Goal: Navigation & Orientation: Understand site structure

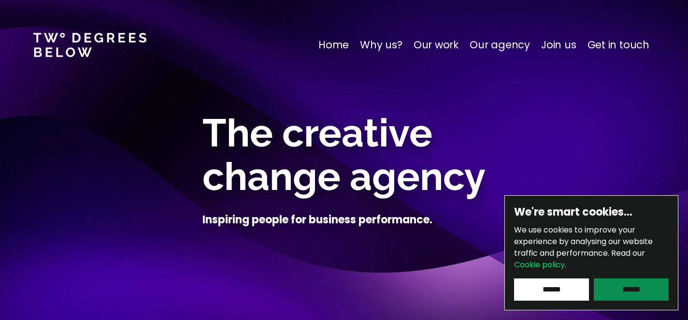
click at [630, 292] on input "******" at bounding box center [631, 289] width 75 height 22
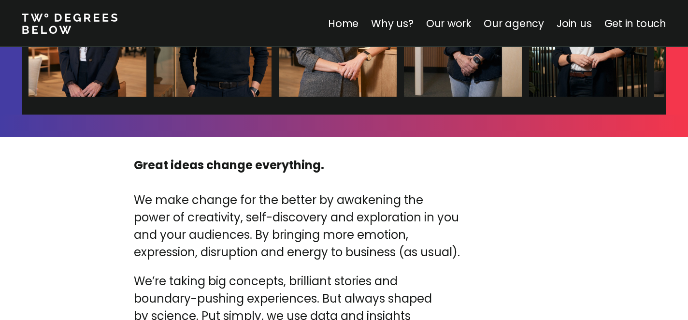
scroll to position [3109, 0]
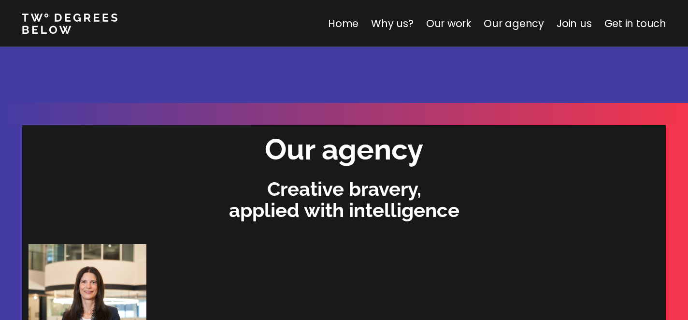
scroll to position [2503, 0]
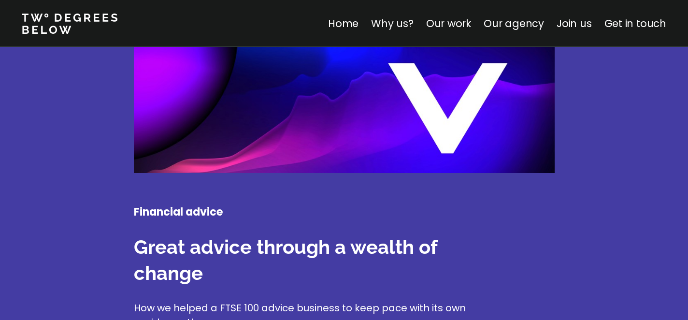
click at [396, 24] on link "Why us?" at bounding box center [392, 23] width 43 height 14
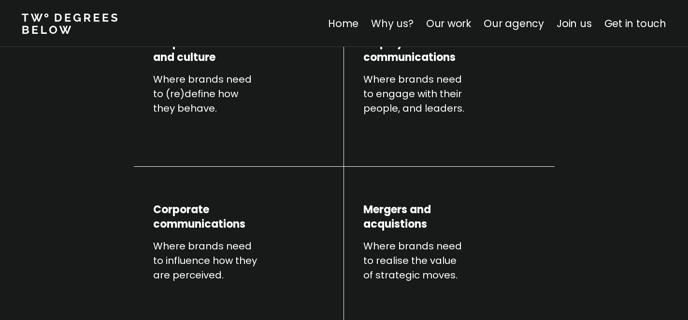
scroll to position [338, 0]
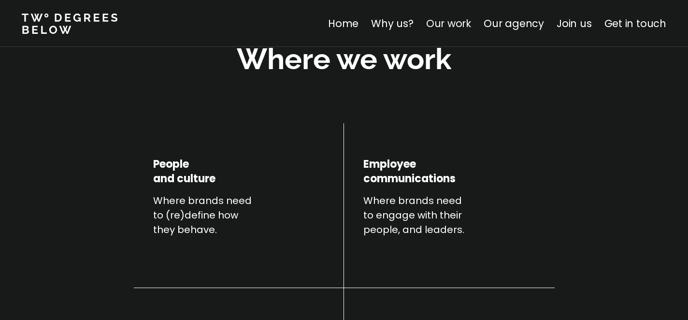
click at [449, 22] on link "Our work" at bounding box center [448, 23] width 45 height 14
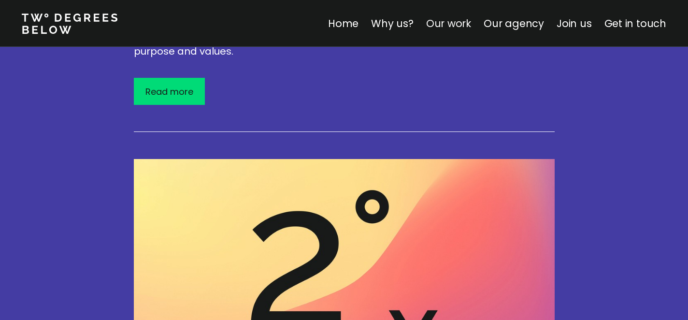
scroll to position [1825, 0]
click at [509, 21] on link "Our agency" at bounding box center [514, 23] width 60 height 14
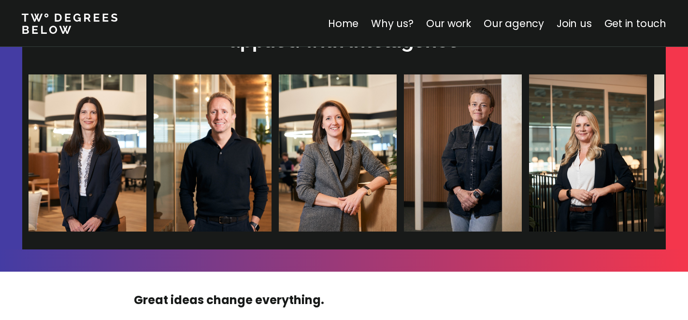
scroll to position [3035, 0]
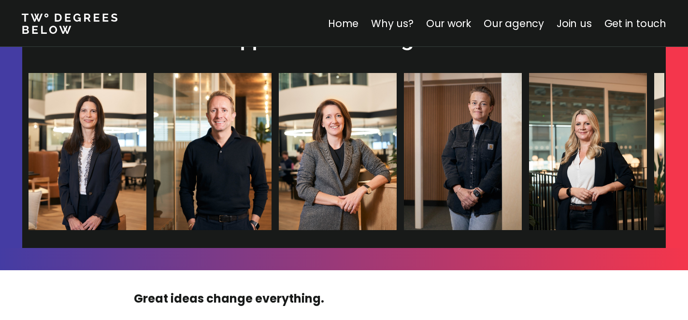
click at [154, 125] on img at bounding box center [213, 151] width 118 height 157
click at [148, 125] on img at bounding box center [207, 151] width 118 height 157
click at [529, 118] on img at bounding box center [588, 151] width 118 height 157
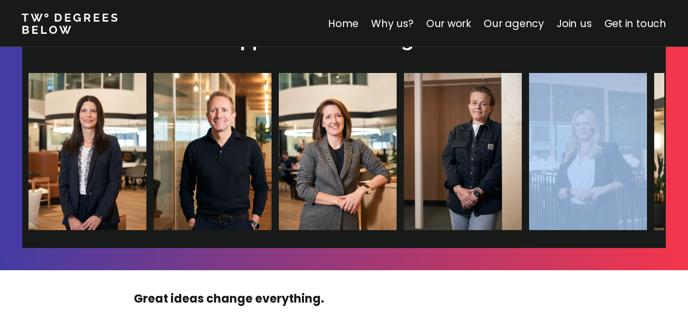
drag, startPoint x: 363, startPoint y: 119, endPoint x: 292, endPoint y: 118, distance: 70.6
click at [292, 118] on div at bounding box center [650, 151] width 1245 height 157
click at [278, 132] on img at bounding box center [337, 151] width 118 height 157
click at [153, 121] on img at bounding box center [212, 151] width 118 height 157
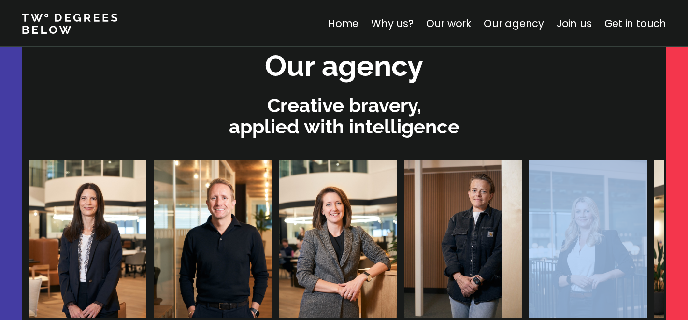
scroll to position [2994, 0]
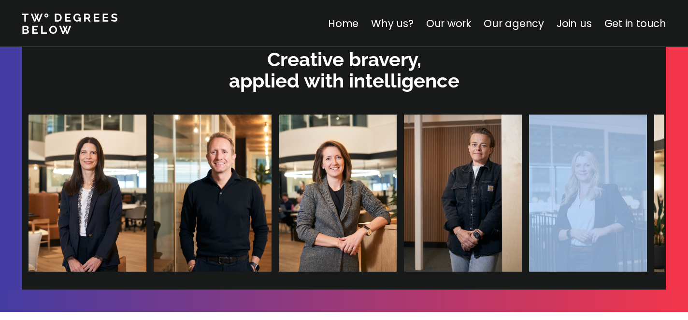
click at [279, 159] on img at bounding box center [338, 193] width 118 height 157
click at [528, 154] on img at bounding box center [587, 193] width 118 height 157
click at [529, 154] on img at bounding box center [588, 193] width 118 height 157
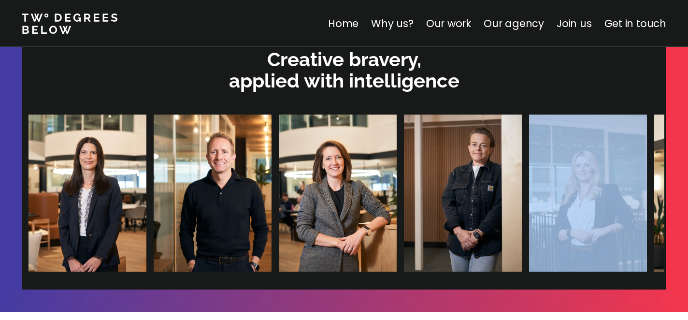
click at [571, 25] on link "Join us" at bounding box center [574, 23] width 35 height 14
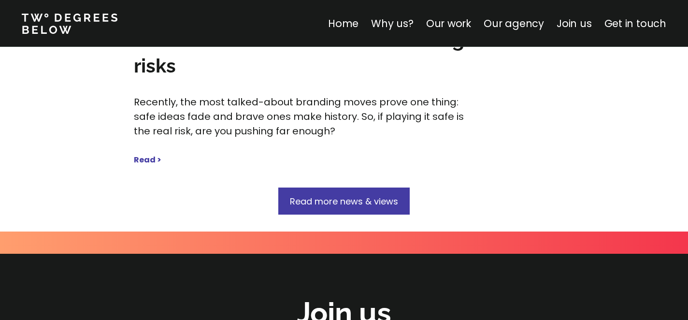
scroll to position [5259, 0]
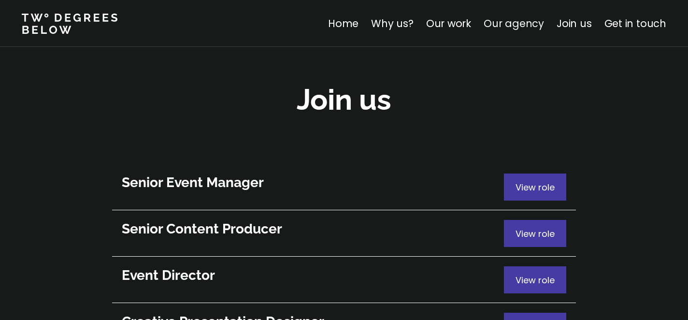
click at [514, 25] on link "Our agency" at bounding box center [514, 23] width 60 height 14
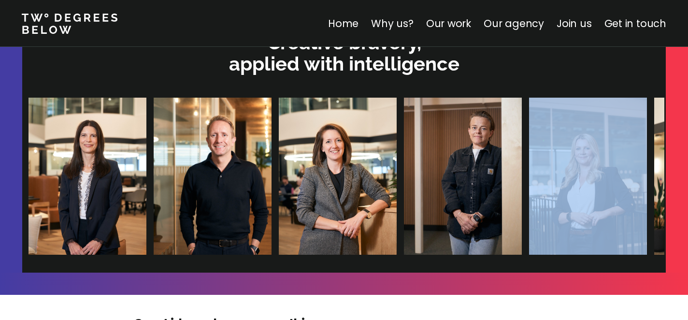
scroll to position [3033, 0]
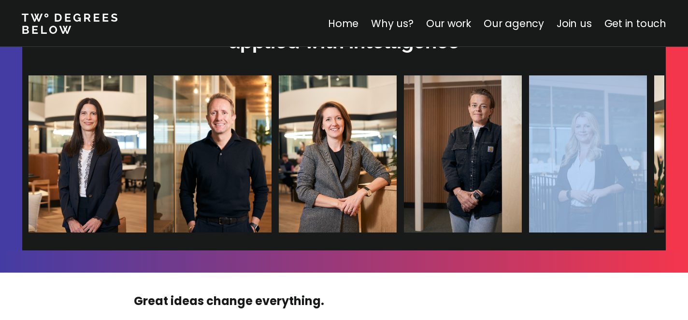
click at [528, 166] on img at bounding box center [587, 153] width 118 height 157
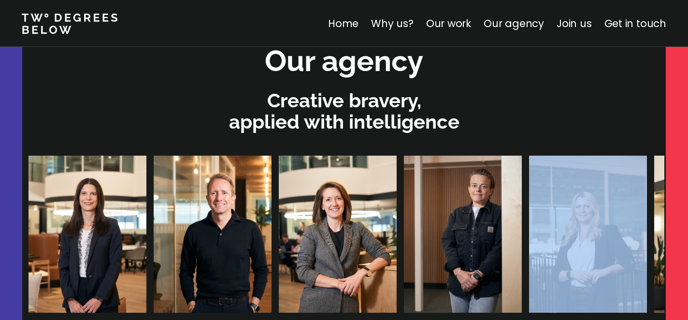
click at [529, 156] on img at bounding box center [588, 234] width 118 height 157
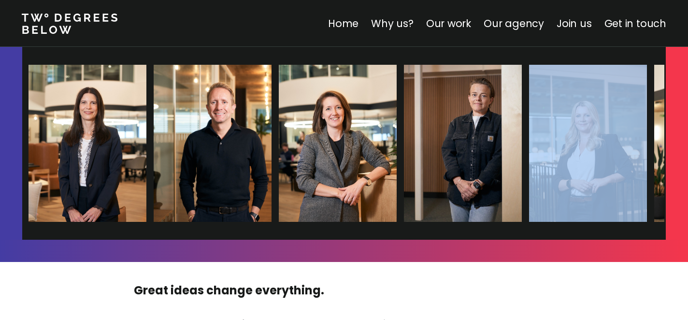
scroll to position [3045, 0]
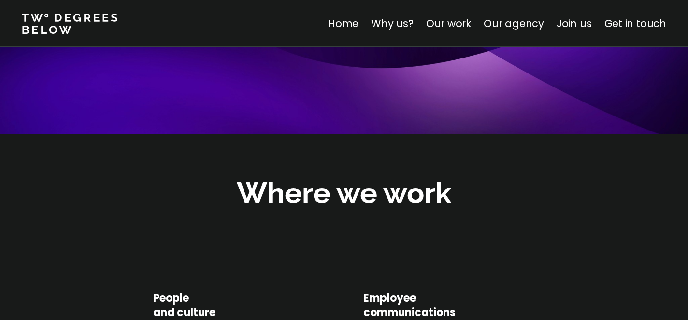
scroll to position [0, 0]
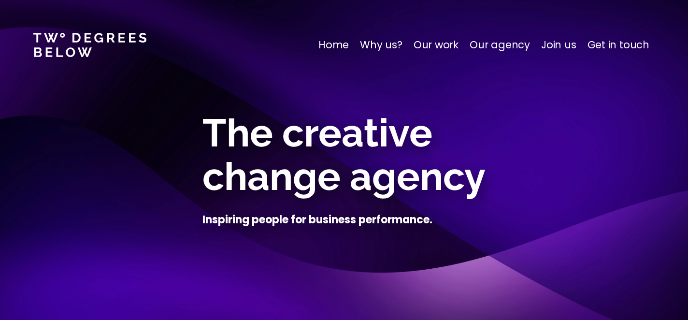
click at [339, 43] on p "Home" at bounding box center [334, 44] width 30 height 15
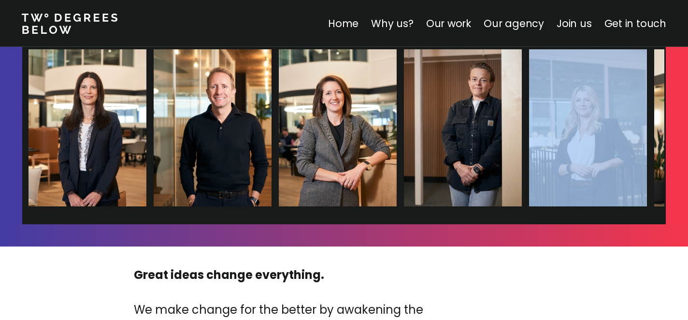
scroll to position [3062, 0]
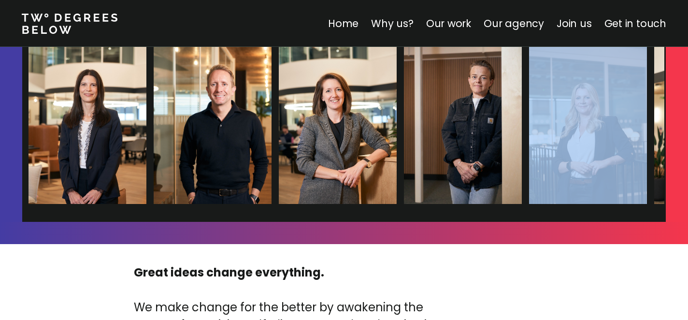
click at [529, 99] on img at bounding box center [588, 125] width 118 height 157
click at [529, 103] on img at bounding box center [588, 125] width 118 height 157
